Goal: Find specific page/section: Find specific page/section

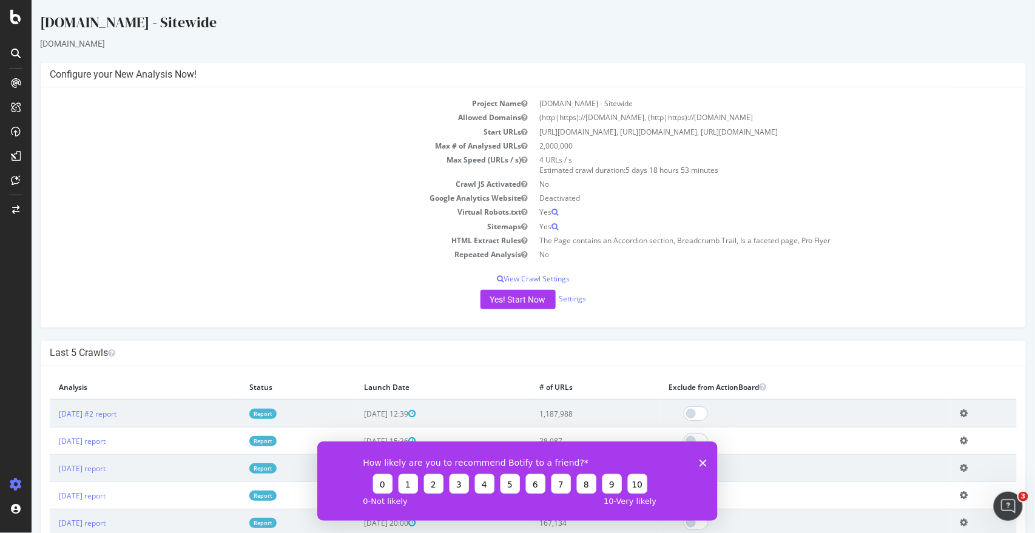
click at [702, 461] on icon "Close survey" at bounding box center [702, 462] width 7 height 7
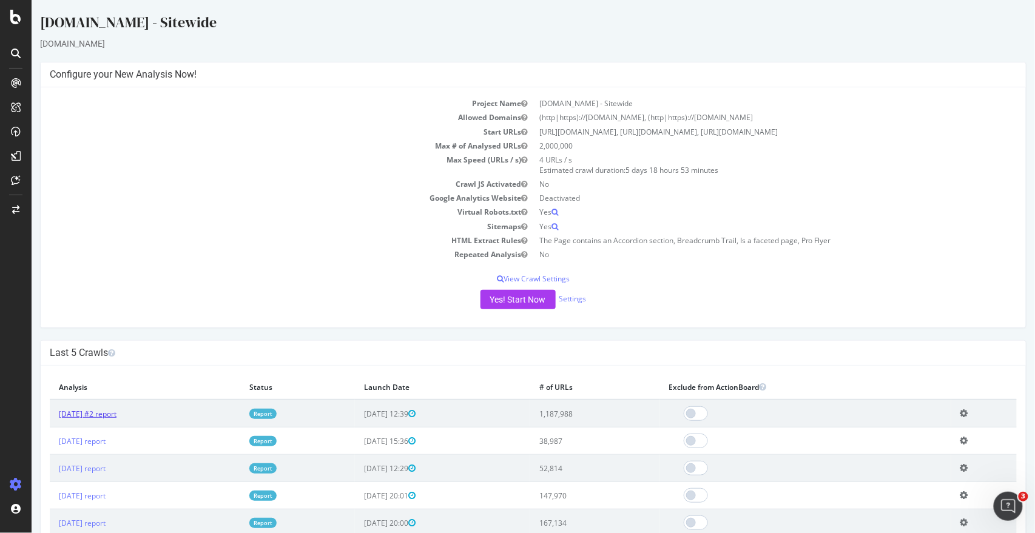
click at [111, 416] on link "[DATE] #2 report" at bounding box center [87, 414] width 58 height 10
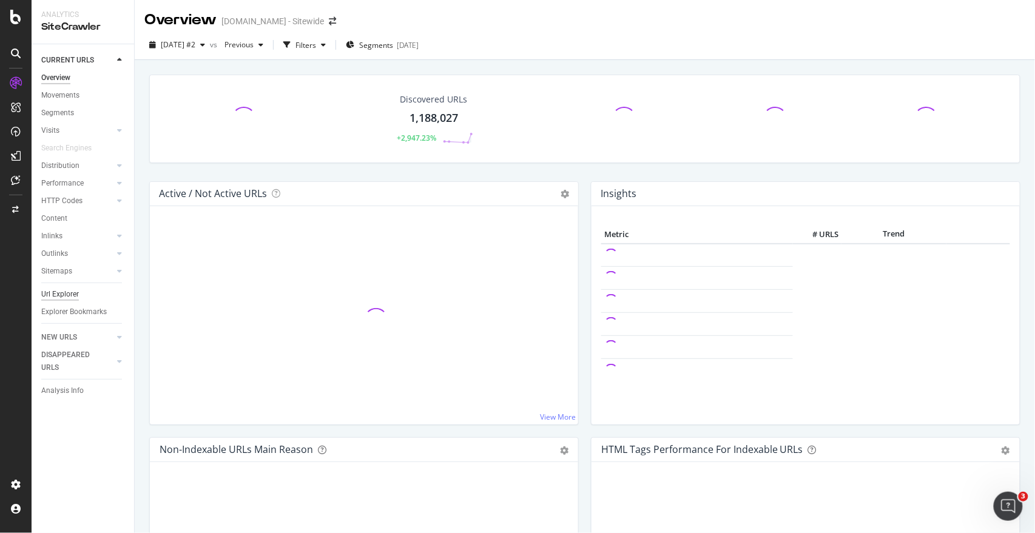
click at [70, 289] on div "Url Explorer" at bounding box center [60, 294] width 38 height 13
